Goal: Transaction & Acquisition: Purchase product/service

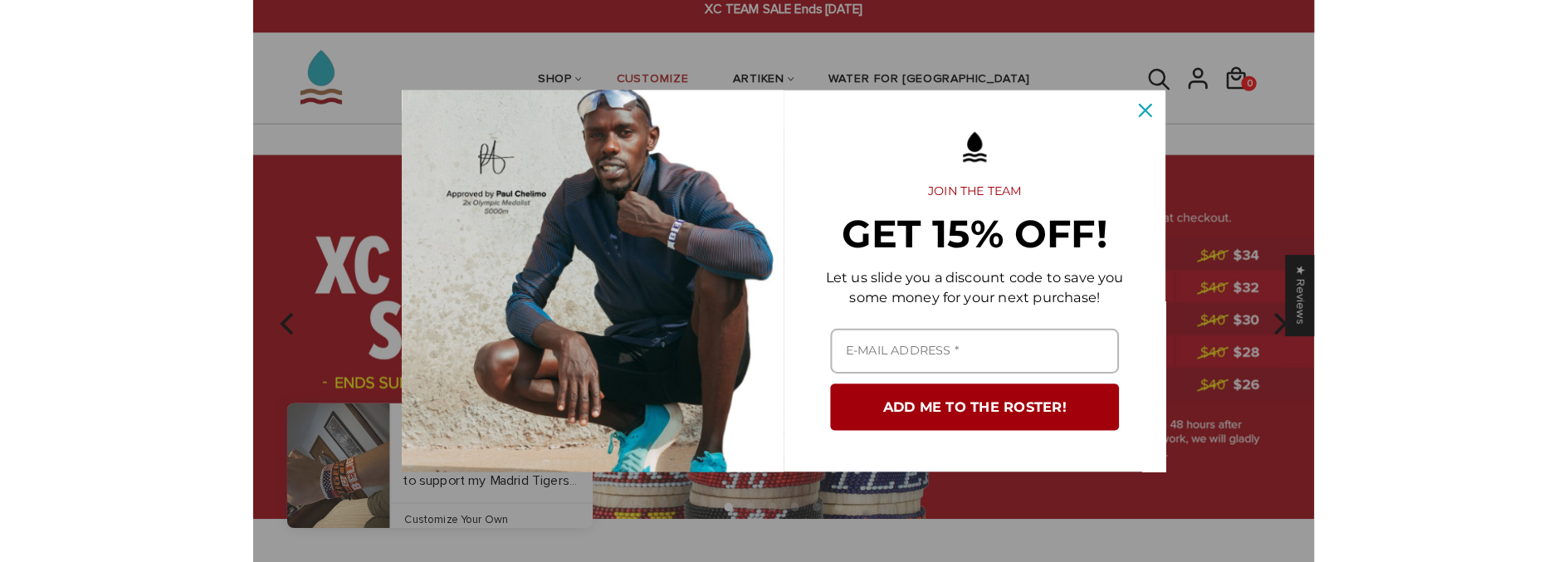
scroll to position [540, 0]
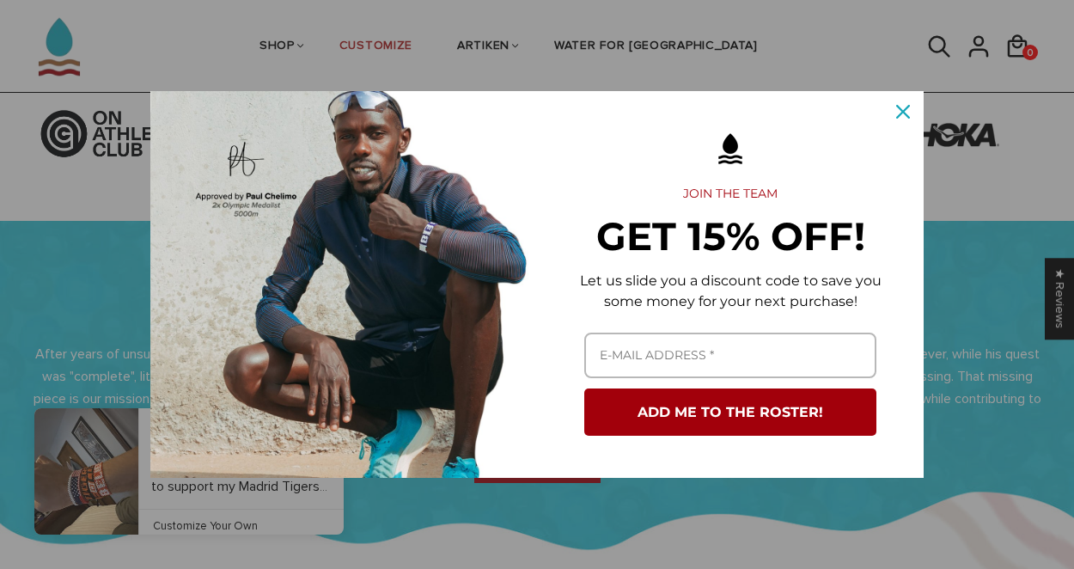
click at [789, 52] on div "Marketing offer form" at bounding box center [537, 284] width 1074 height 569
click at [769, 49] on div "Marketing offer form" at bounding box center [537, 284] width 1074 height 569
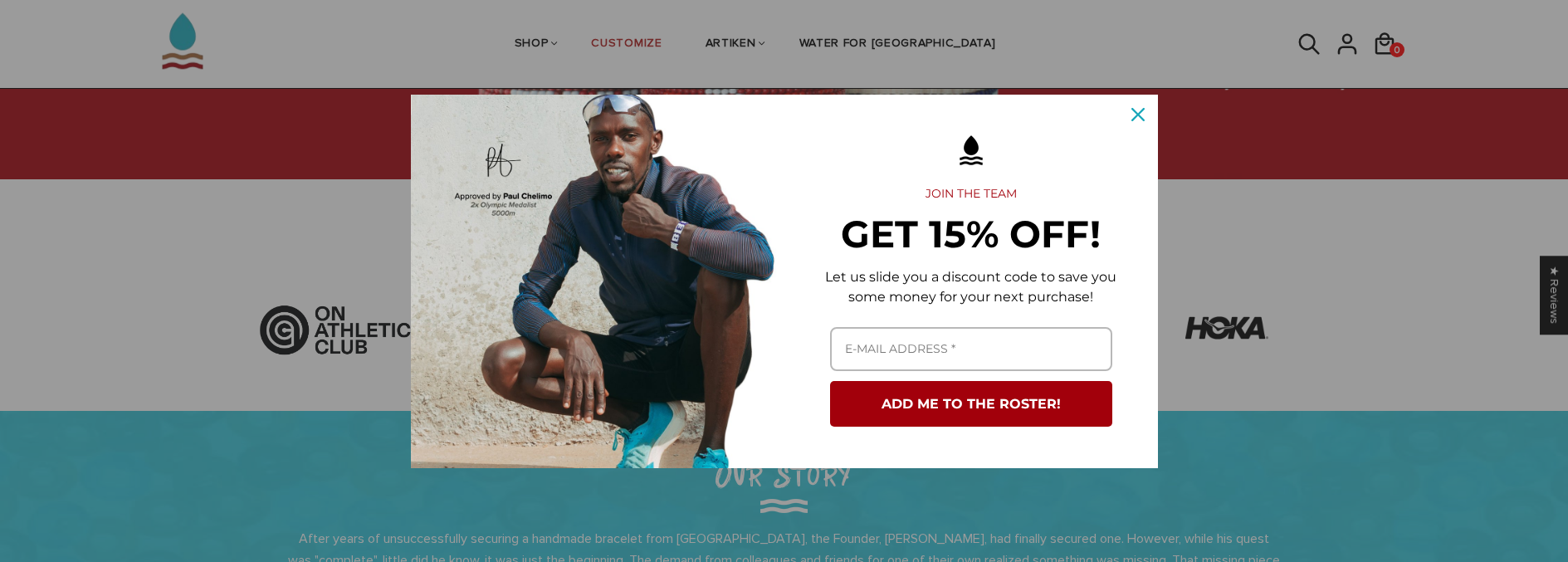
scroll to position [736, 0]
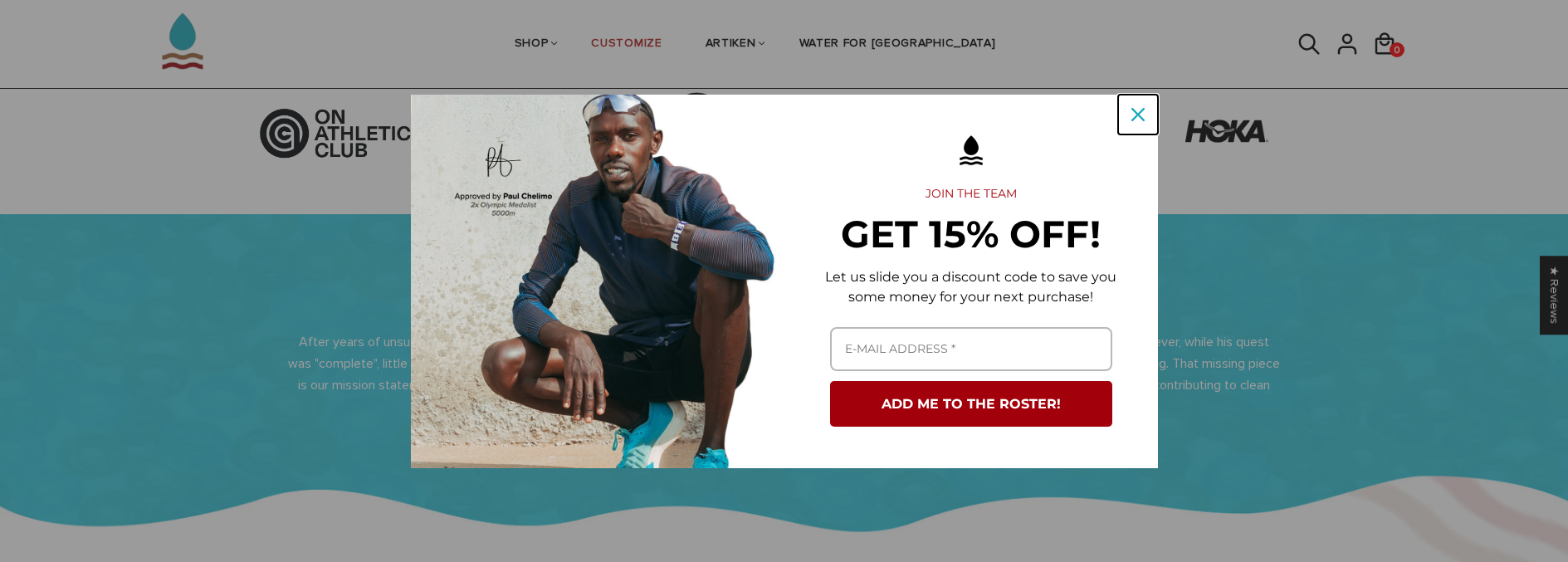
click at [1037, 119] on icon "close icon" at bounding box center [1138, 115] width 14 height 14
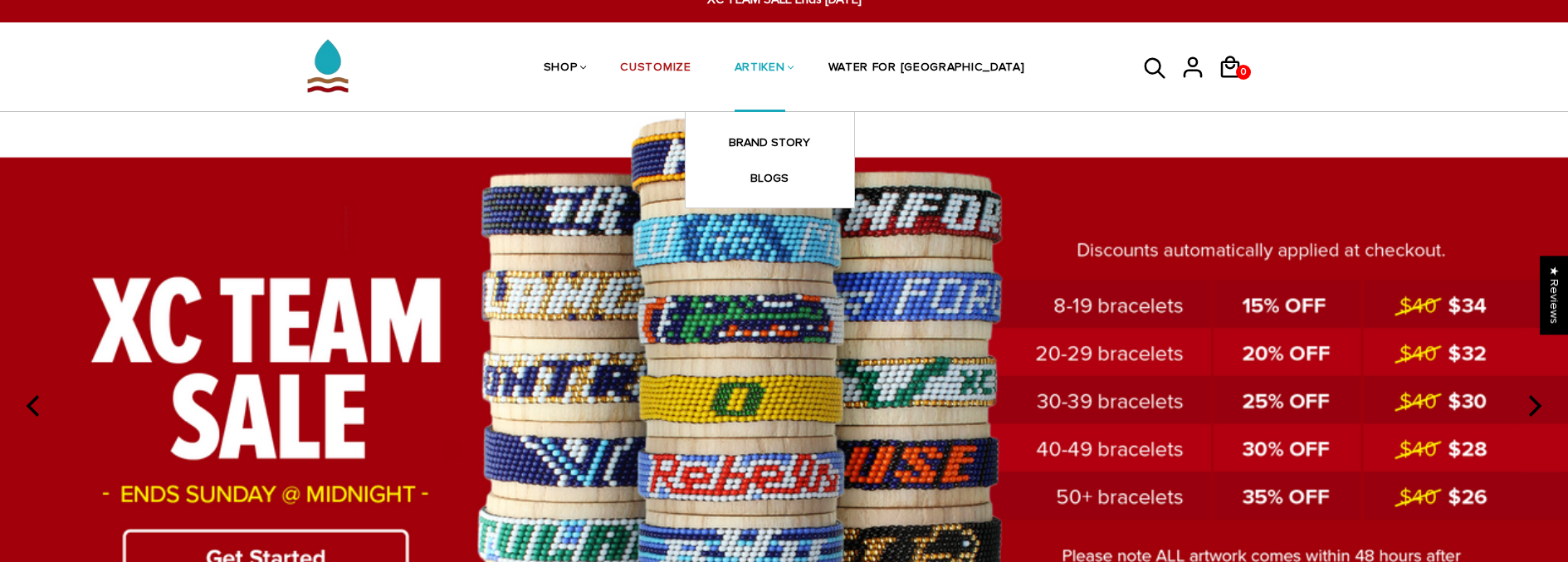
scroll to position [0, 0]
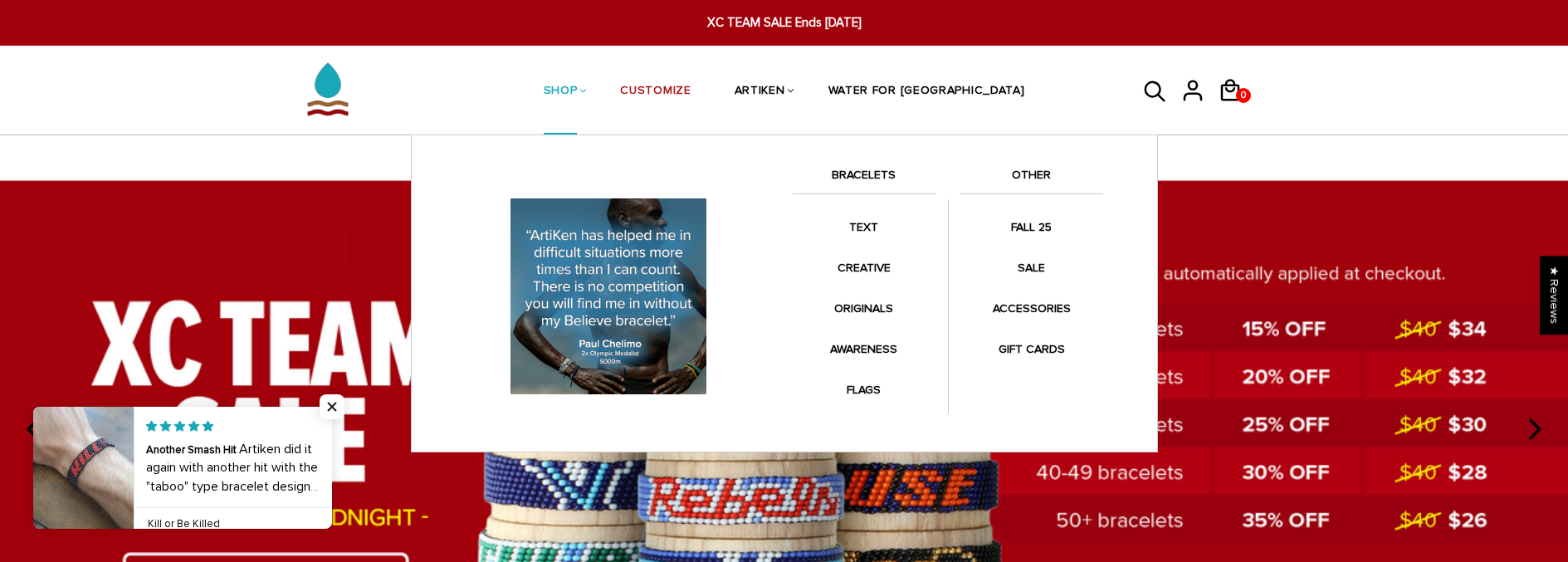
click at [877, 160] on div "Anklets for every mile. Fashion meets symbolism. Collaborations with your favor…" at bounding box center [784, 293] width 747 height 318
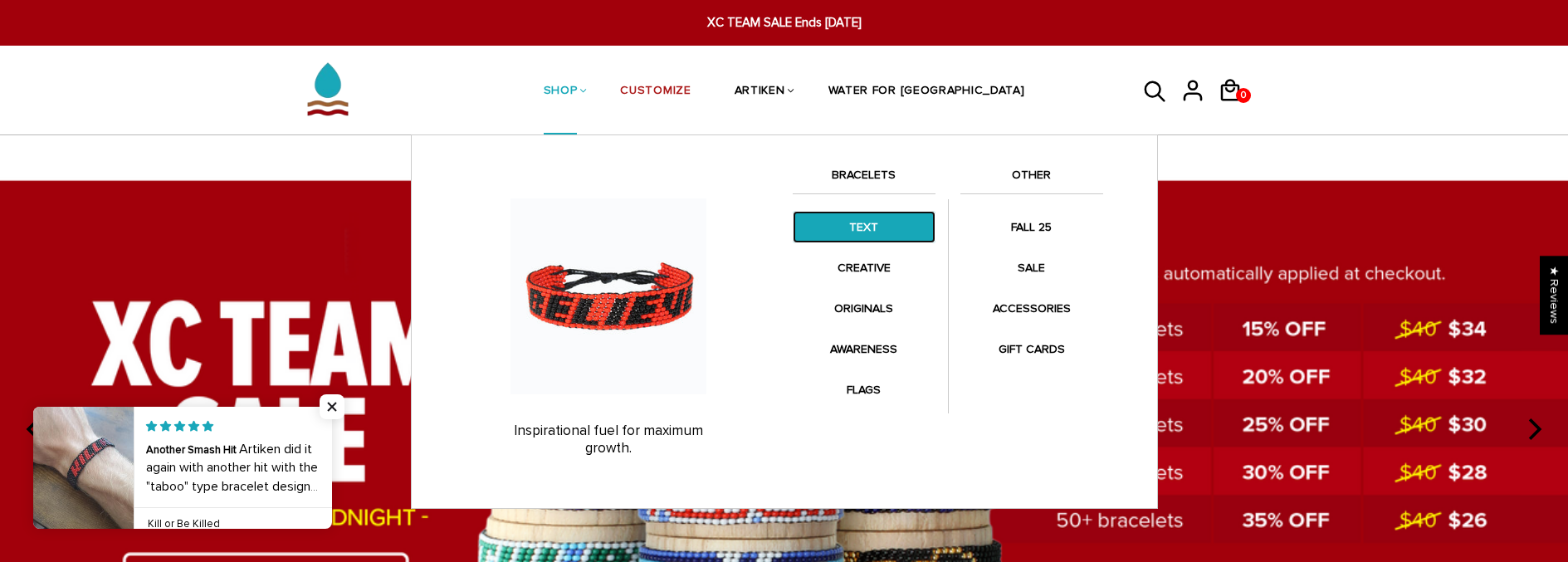
click at [878, 216] on link "TEXT" at bounding box center [865, 227] width 143 height 33
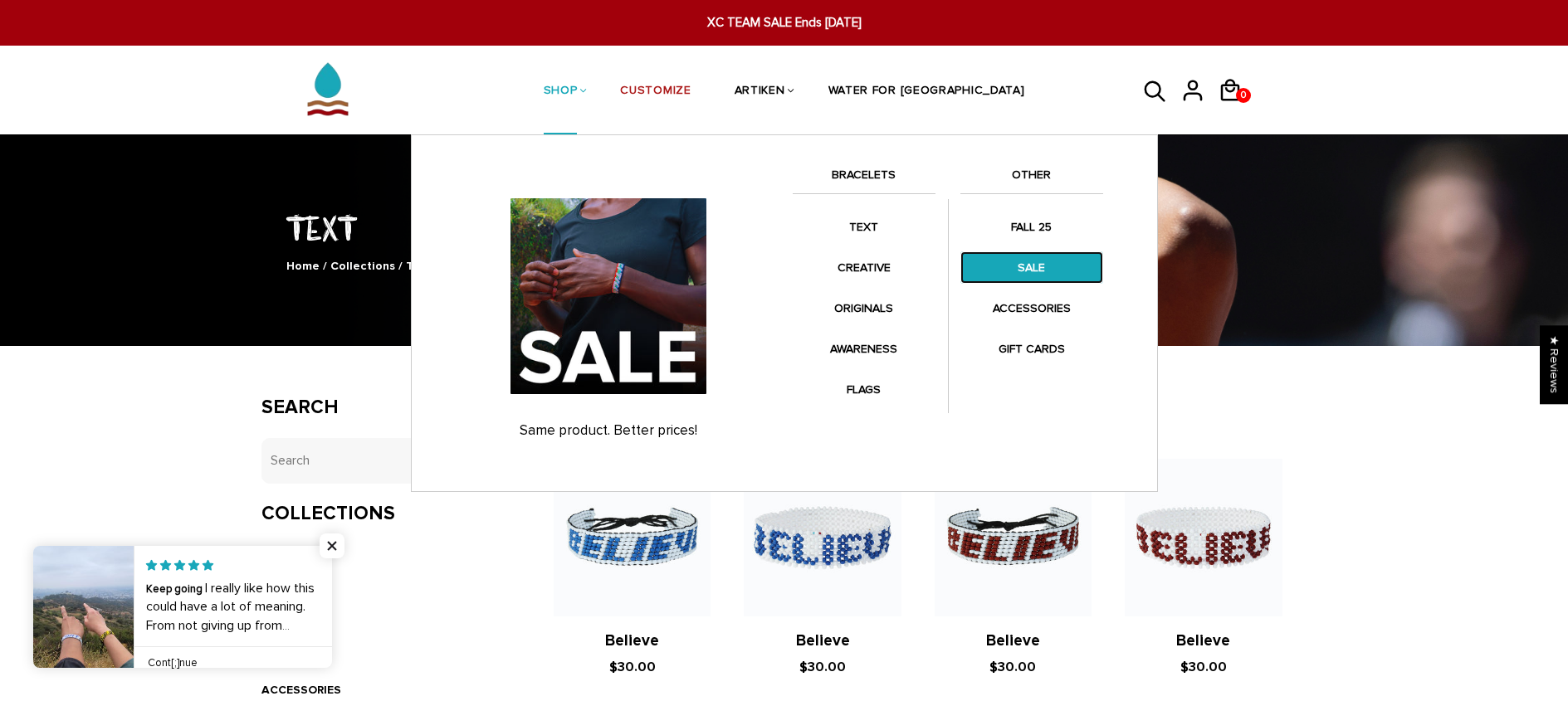
click at [1053, 267] on link "SALE" at bounding box center [1032, 267] width 143 height 33
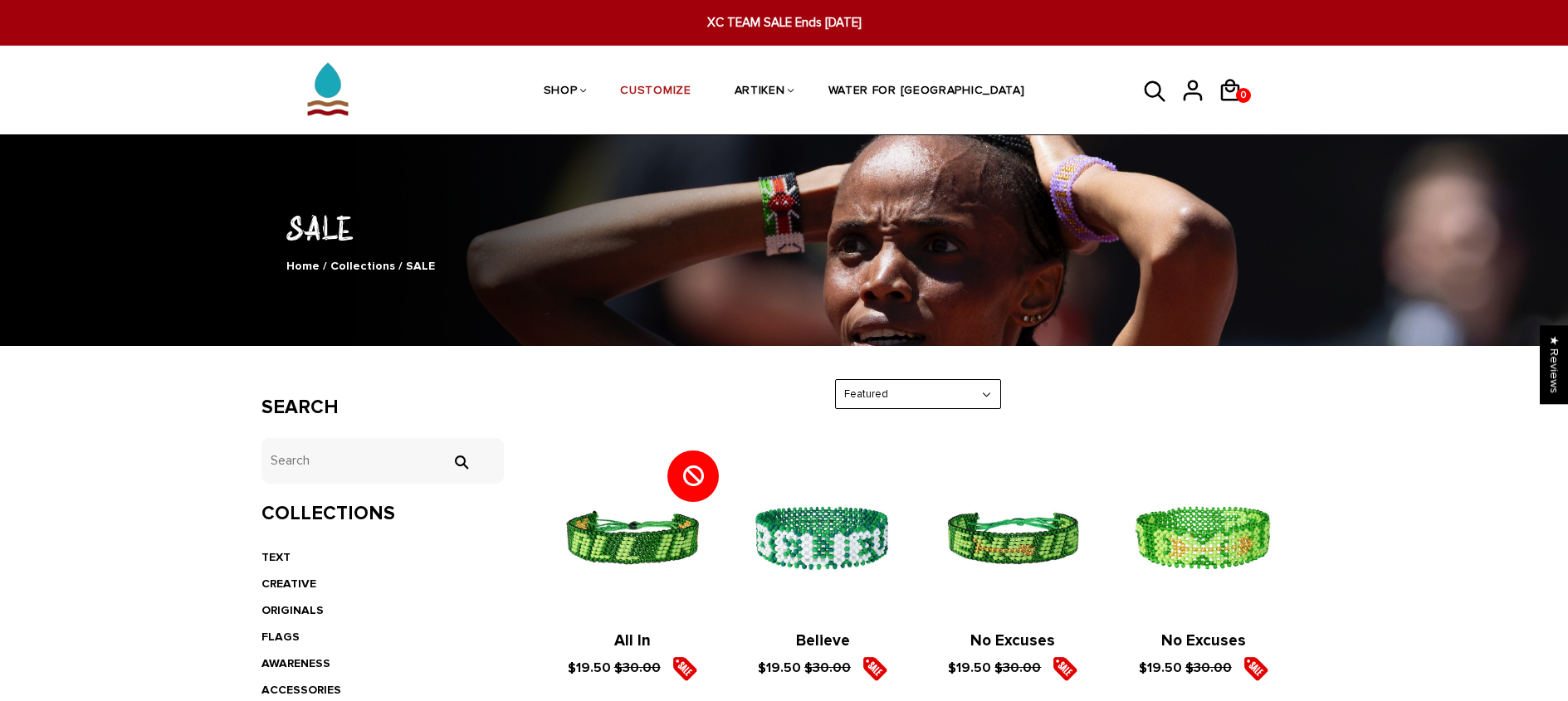
click at [824, 200] on div "SALE Home / Collections / SALE" at bounding box center [784, 239] width 1568 height 210
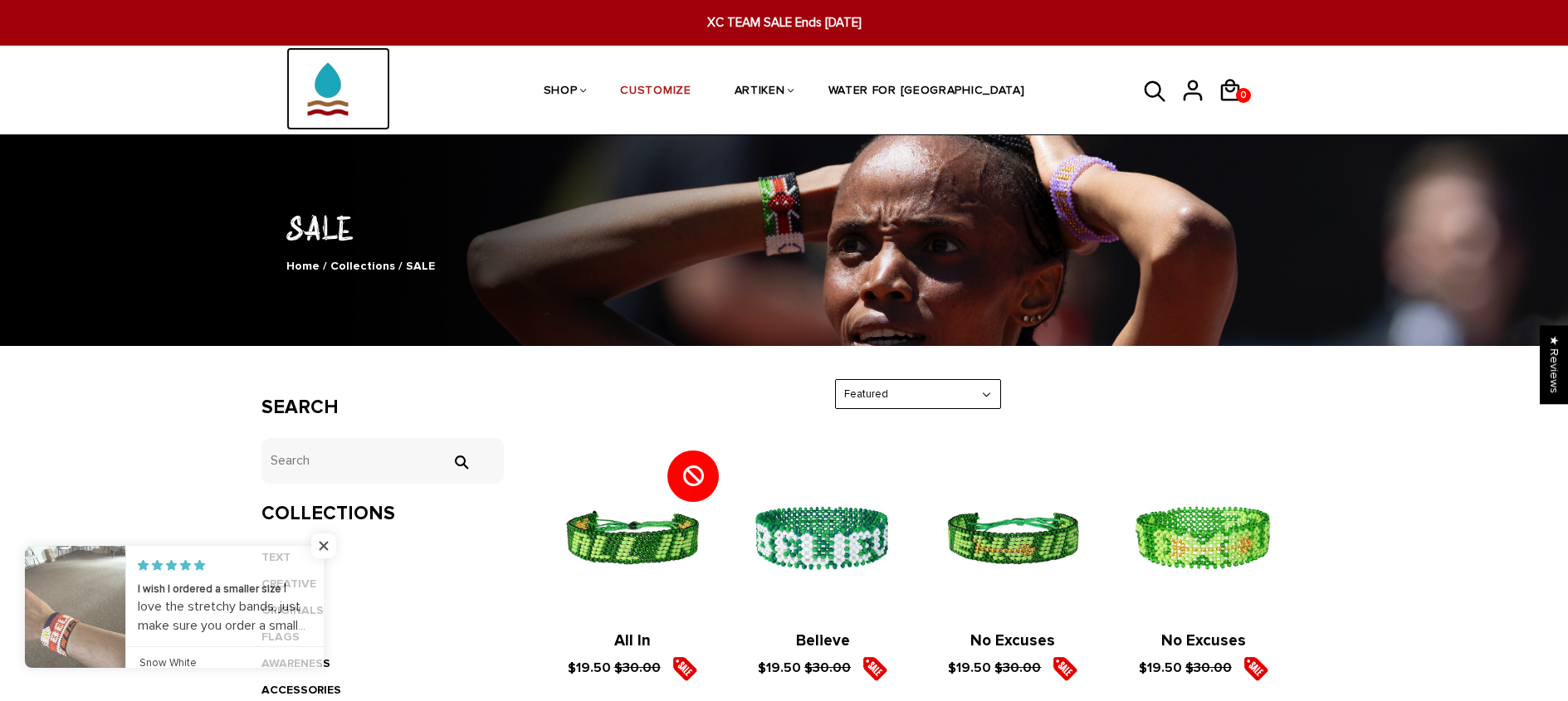
click at [339, 92] on img at bounding box center [328, 89] width 83 height 83
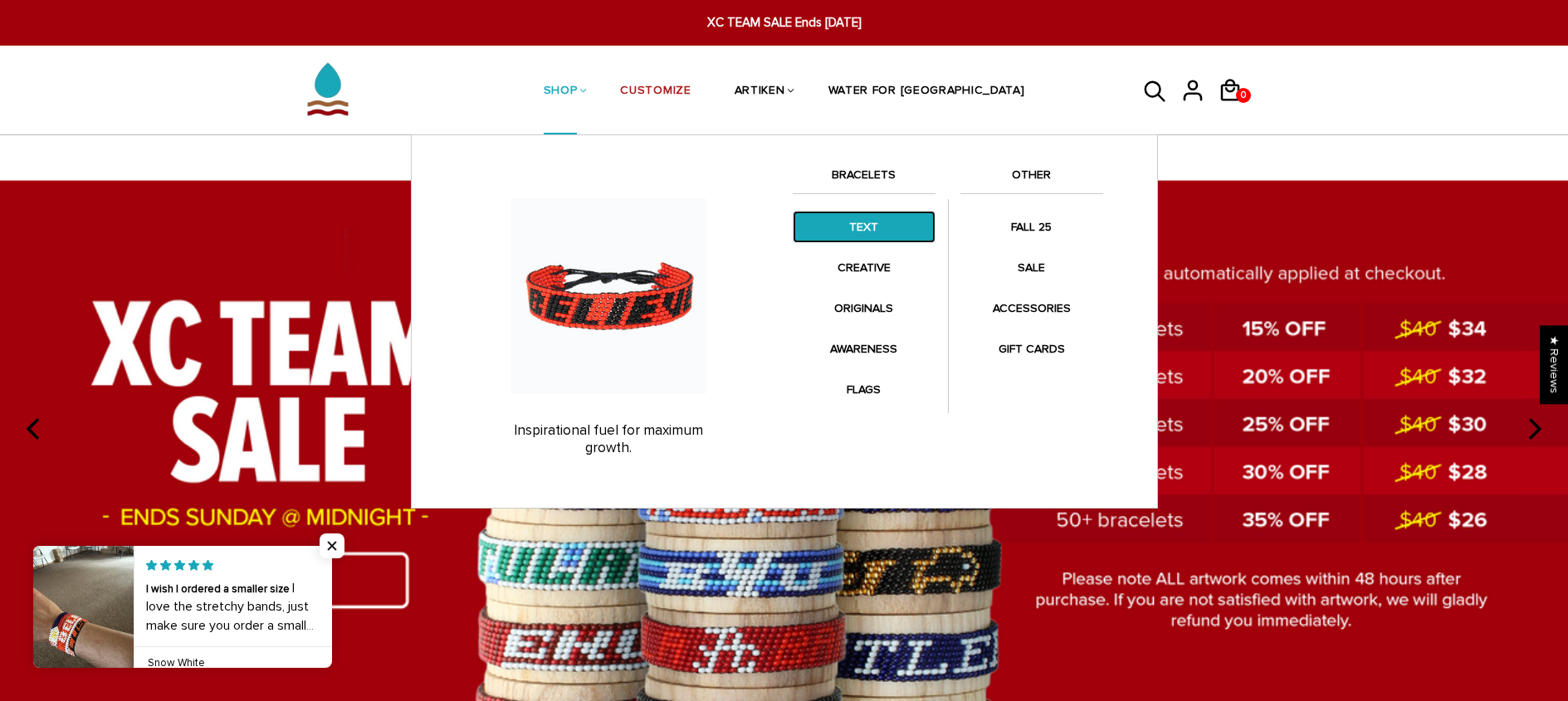
click at [881, 230] on link "TEXT" at bounding box center [865, 227] width 143 height 33
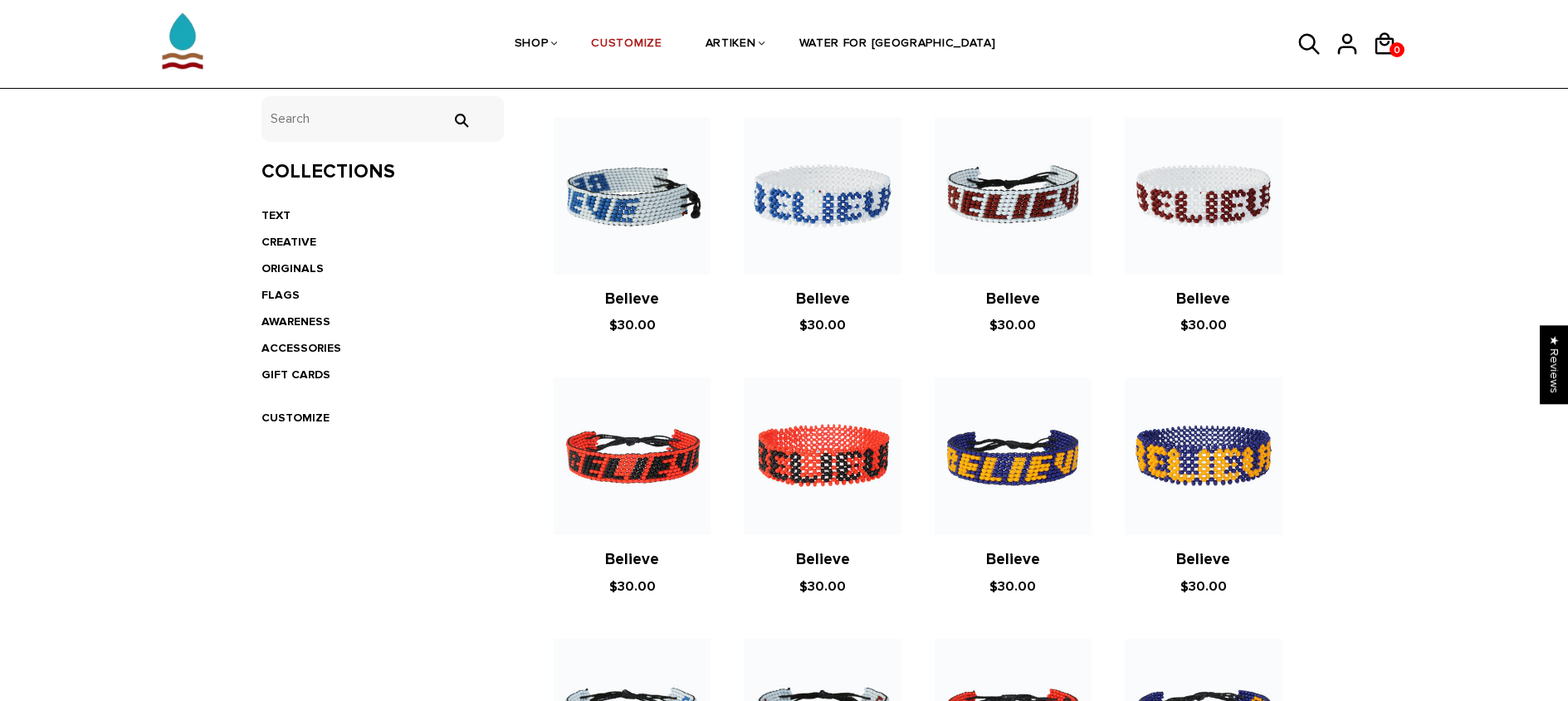
scroll to position [327, 0]
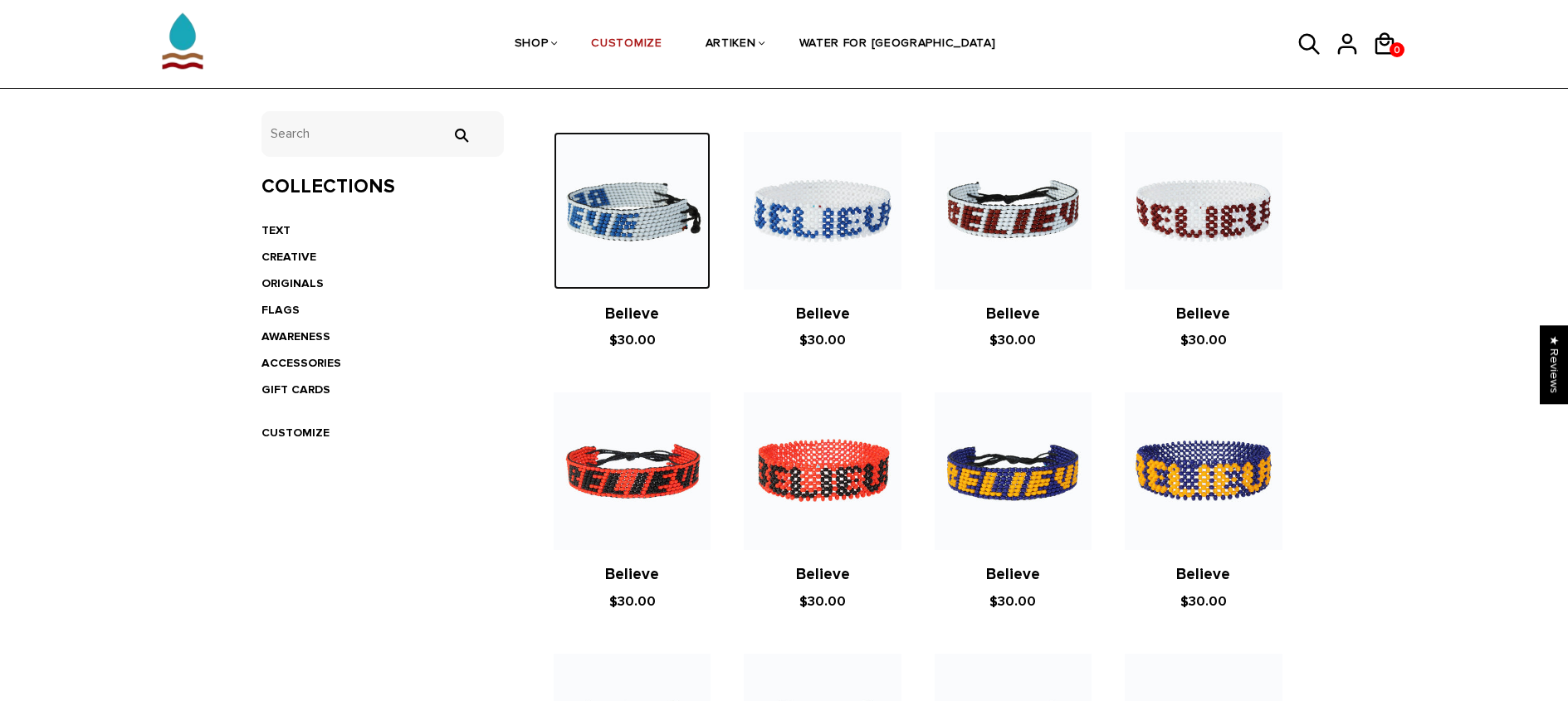
click at [652, 235] on img at bounding box center [632, 210] width 157 height 156
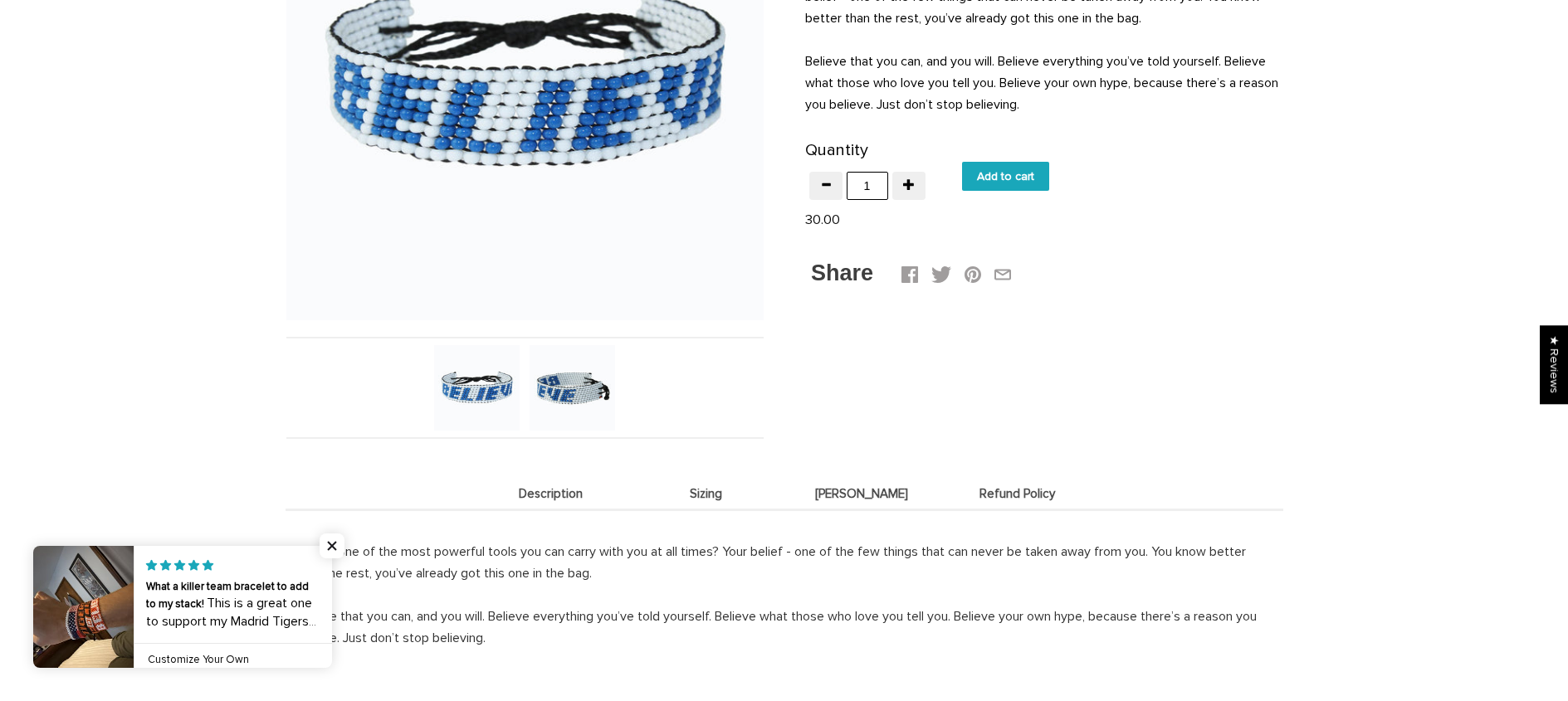
scroll to position [864, 0]
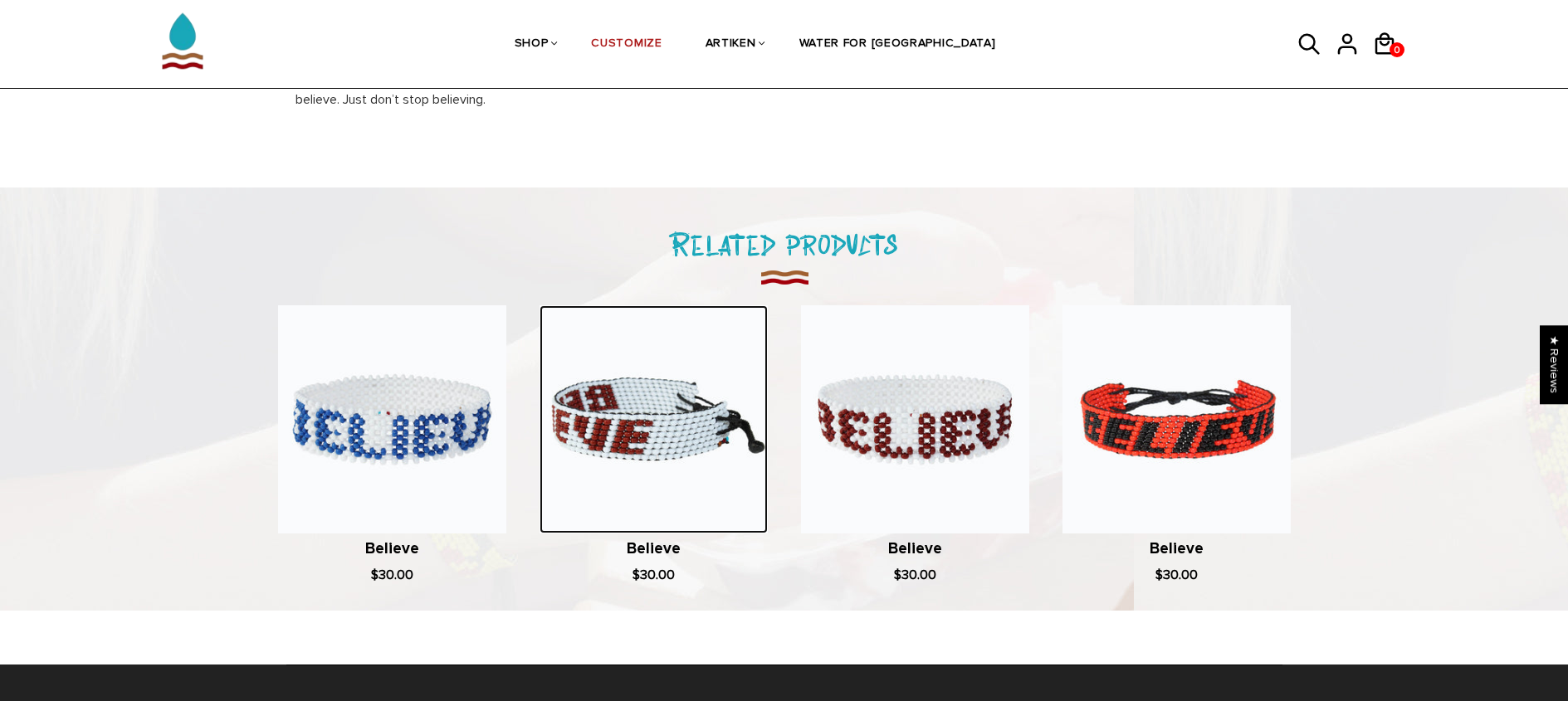
click at [699, 453] on img at bounding box center [654, 419] width 228 height 228
